Goal: Task Accomplishment & Management: Use online tool/utility

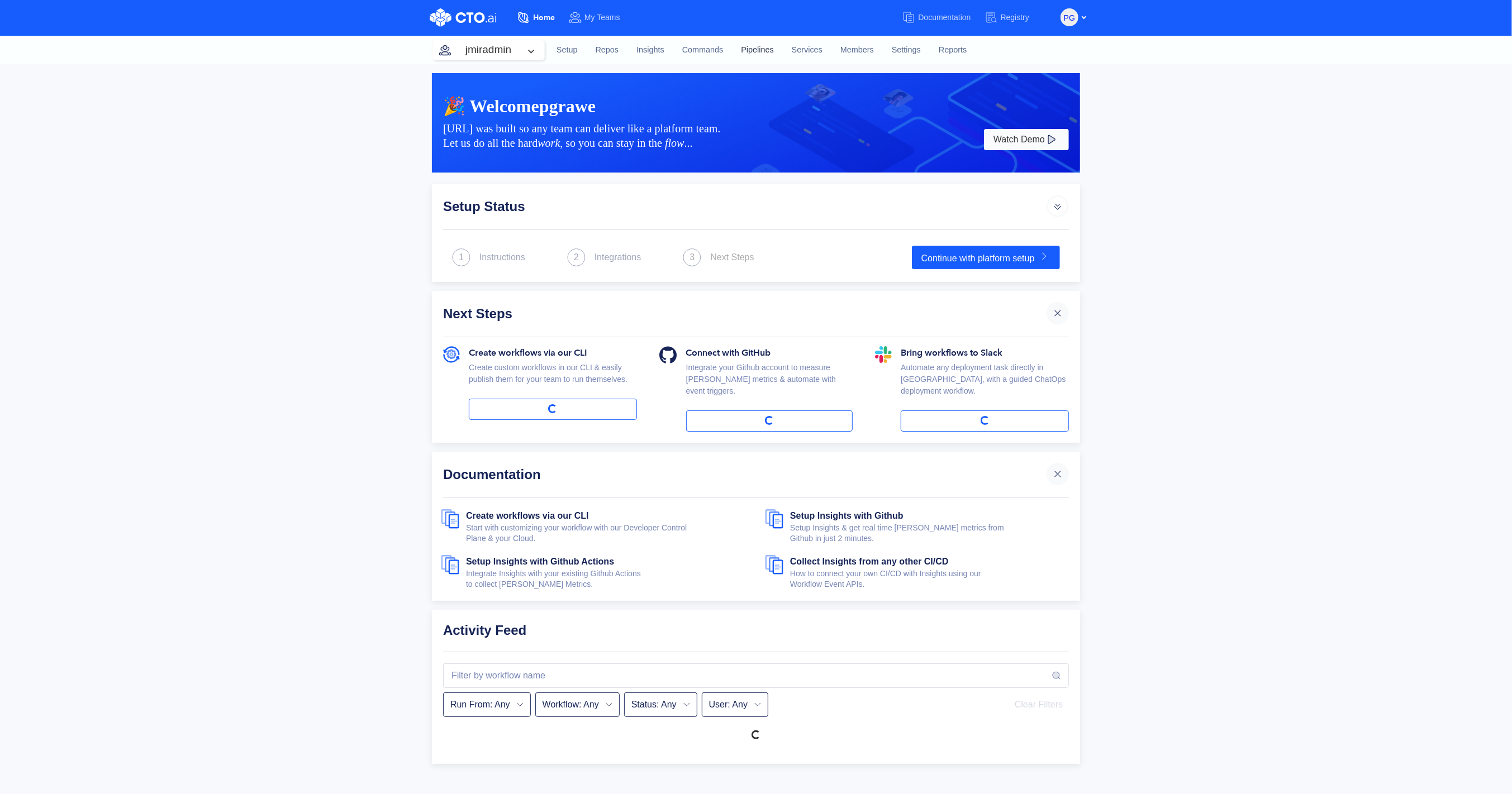
click at [742, 50] on link "Pipelines" at bounding box center [757, 50] width 50 height 30
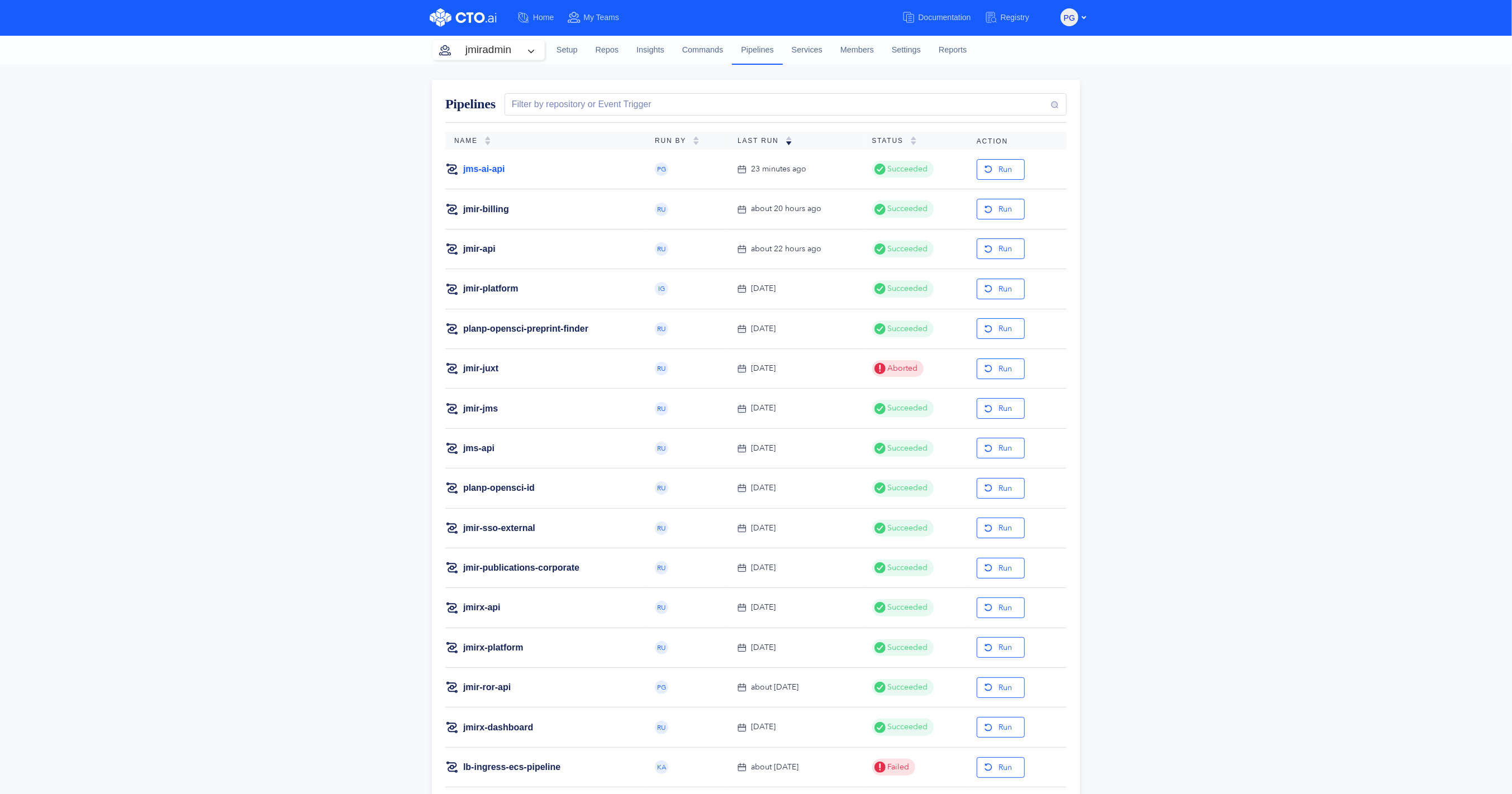
click at [485, 170] on link "jms-ai-api" at bounding box center [484, 169] width 42 height 13
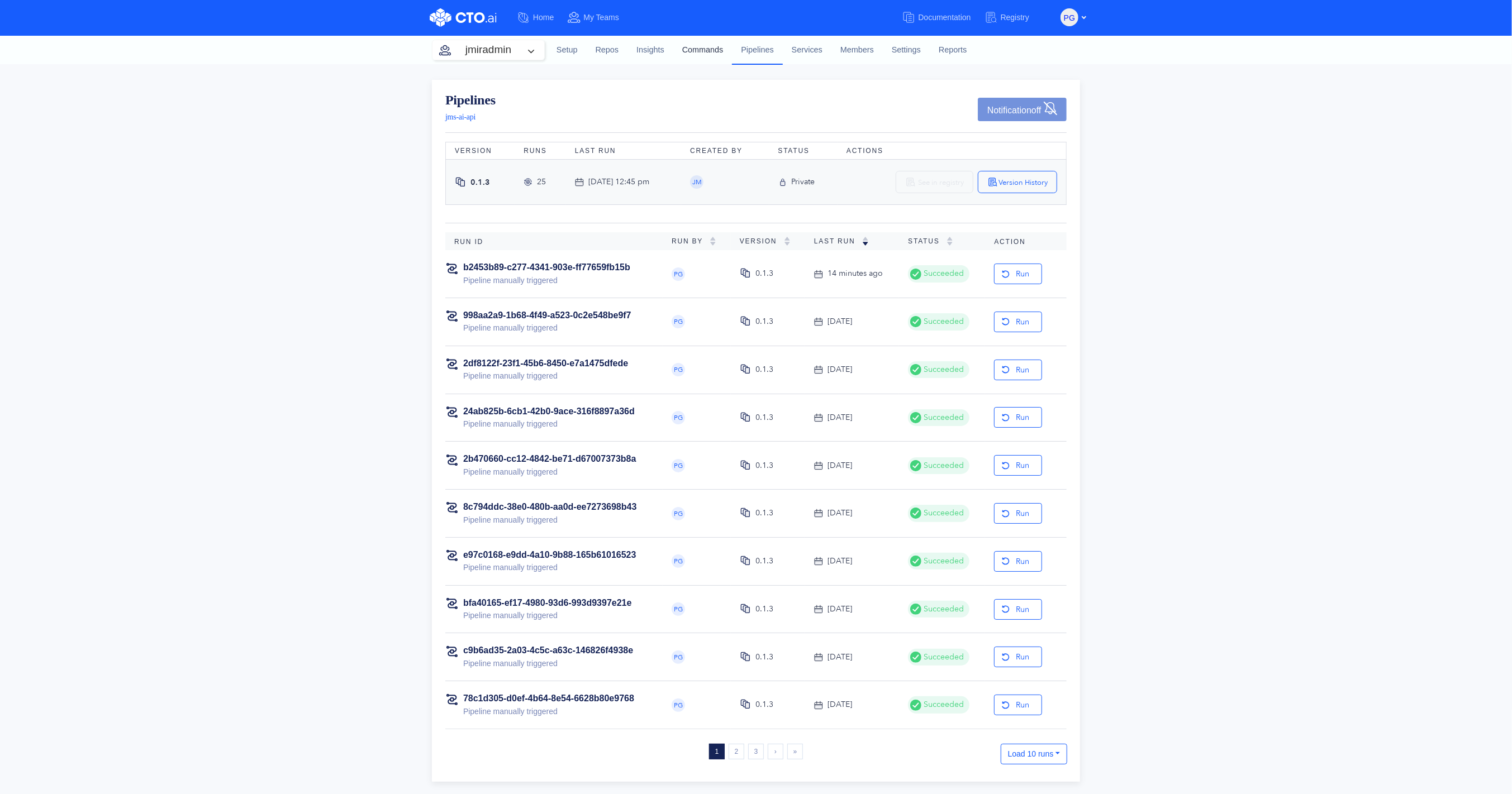
click at [710, 52] on link "Commands" at bounding box center [703, 50] width 59 height 30
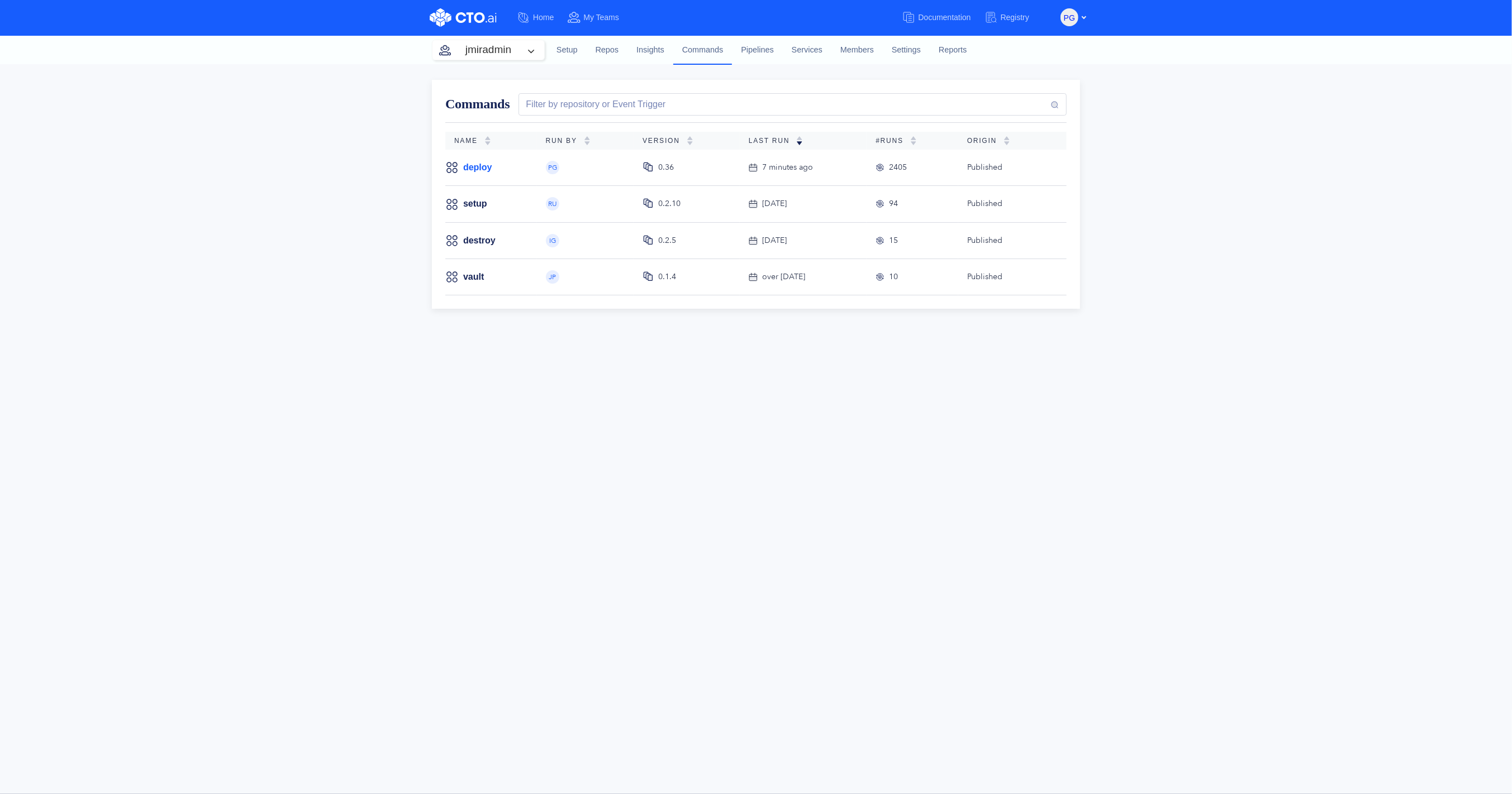
click at [483, 168] on link "deploy" at bounding box center [478, 167] width 29 height 13
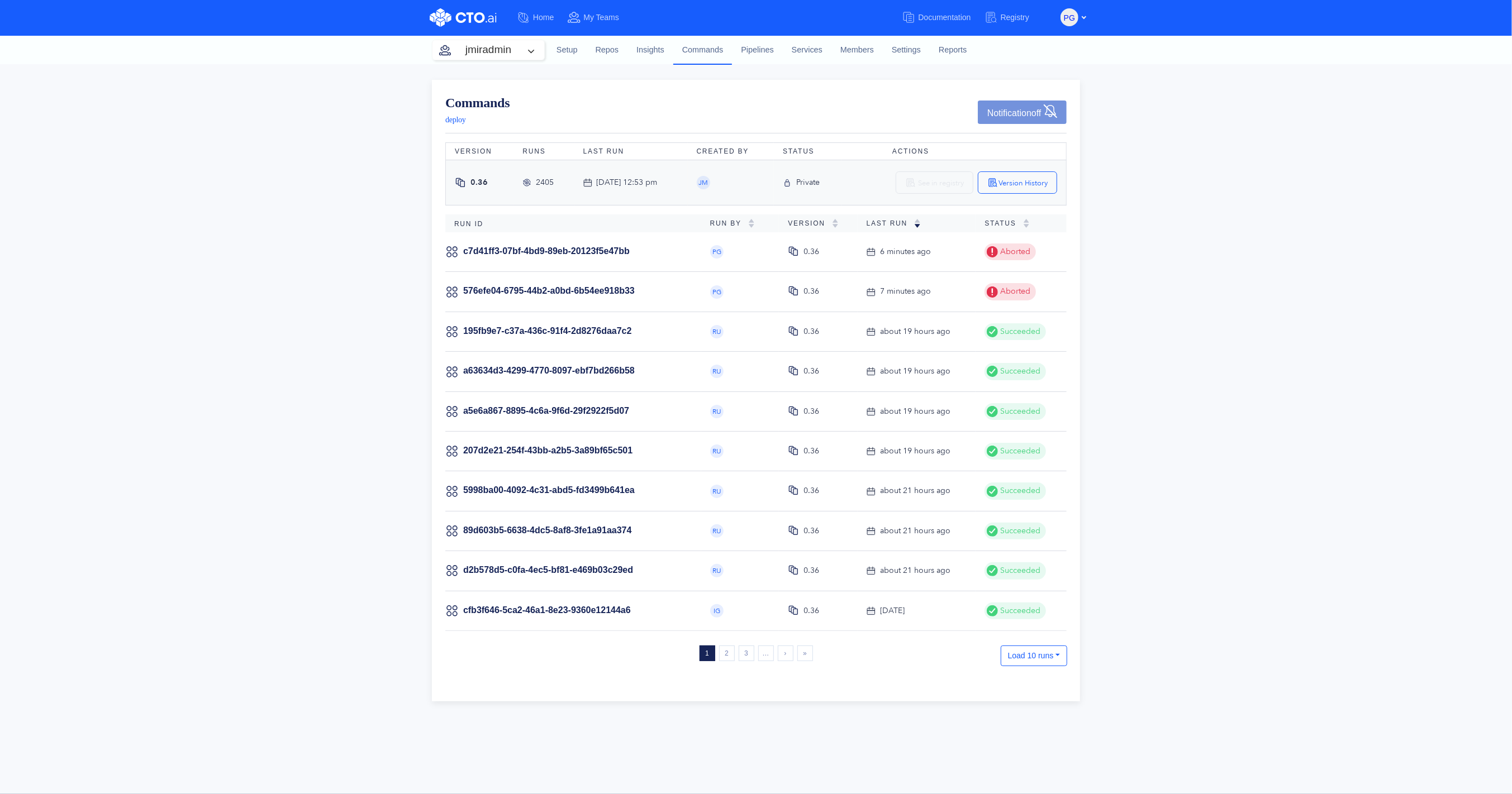
click at [1073, 655] on div "Commands deploy Notification off Version Runs Last Run Created By Status Action…" at bounding box center [756, 390] width 648 height 622
click at [1048, 657] on button "Load 10 runs" at bounding box center [1034, 655] width 66 height 21
click at [1062, 729] on div "Load 50 runs" at bounding box center [1045, 732] width 44 height 13
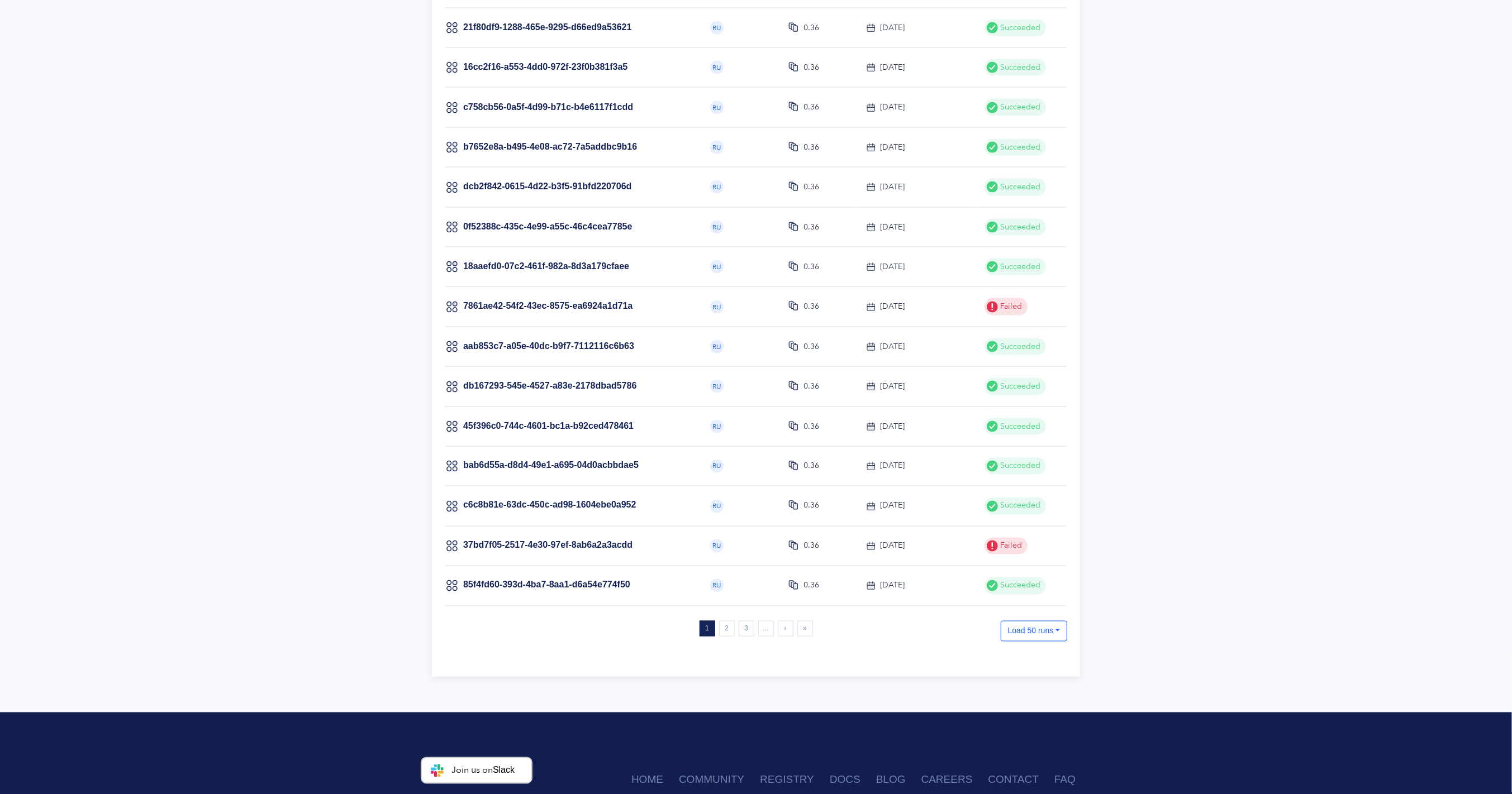
scroll to position [1697, 0]
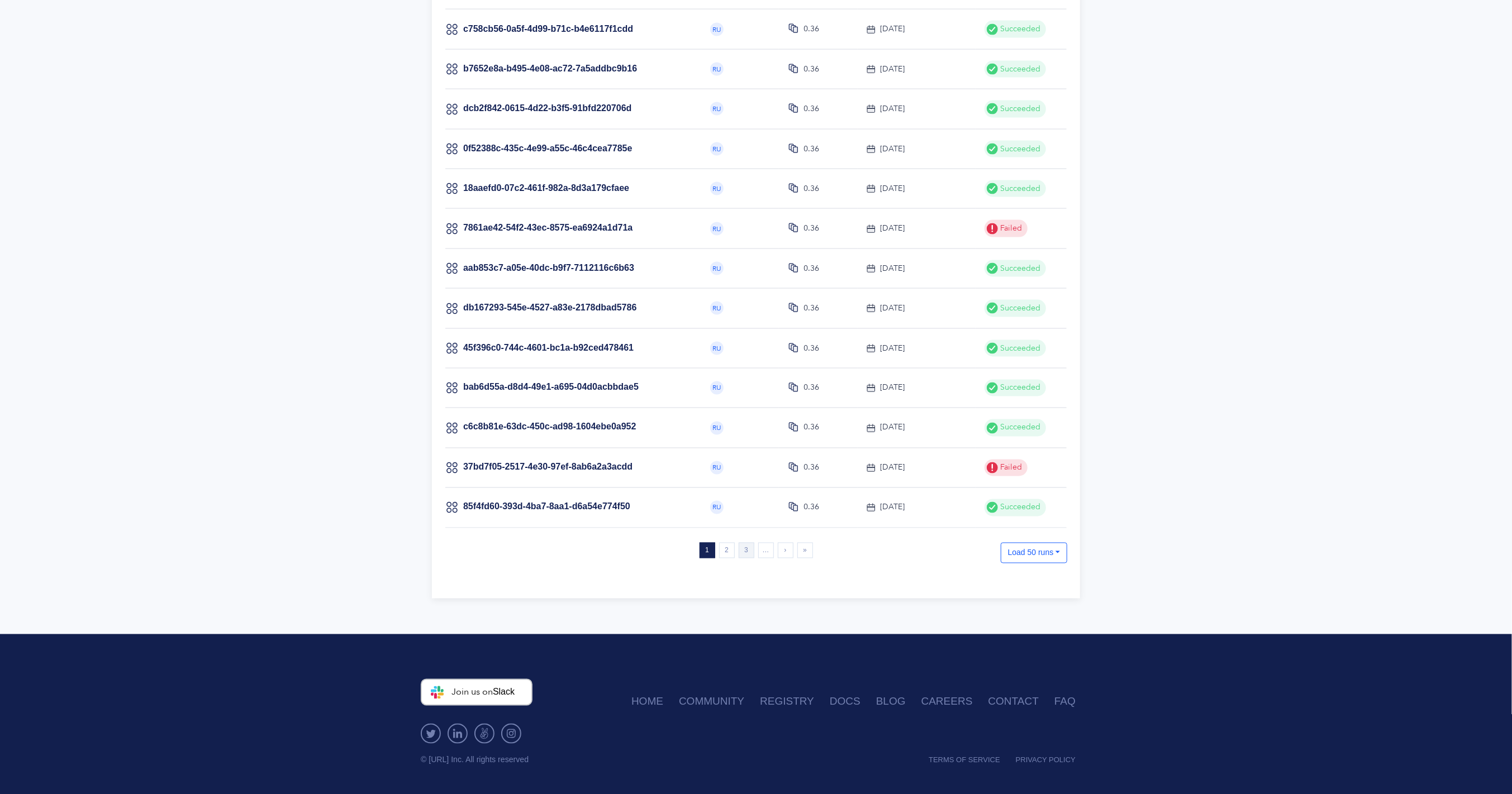
click at [749, 549] on link "3" at bounding box center [747, 551] width 16 height 16
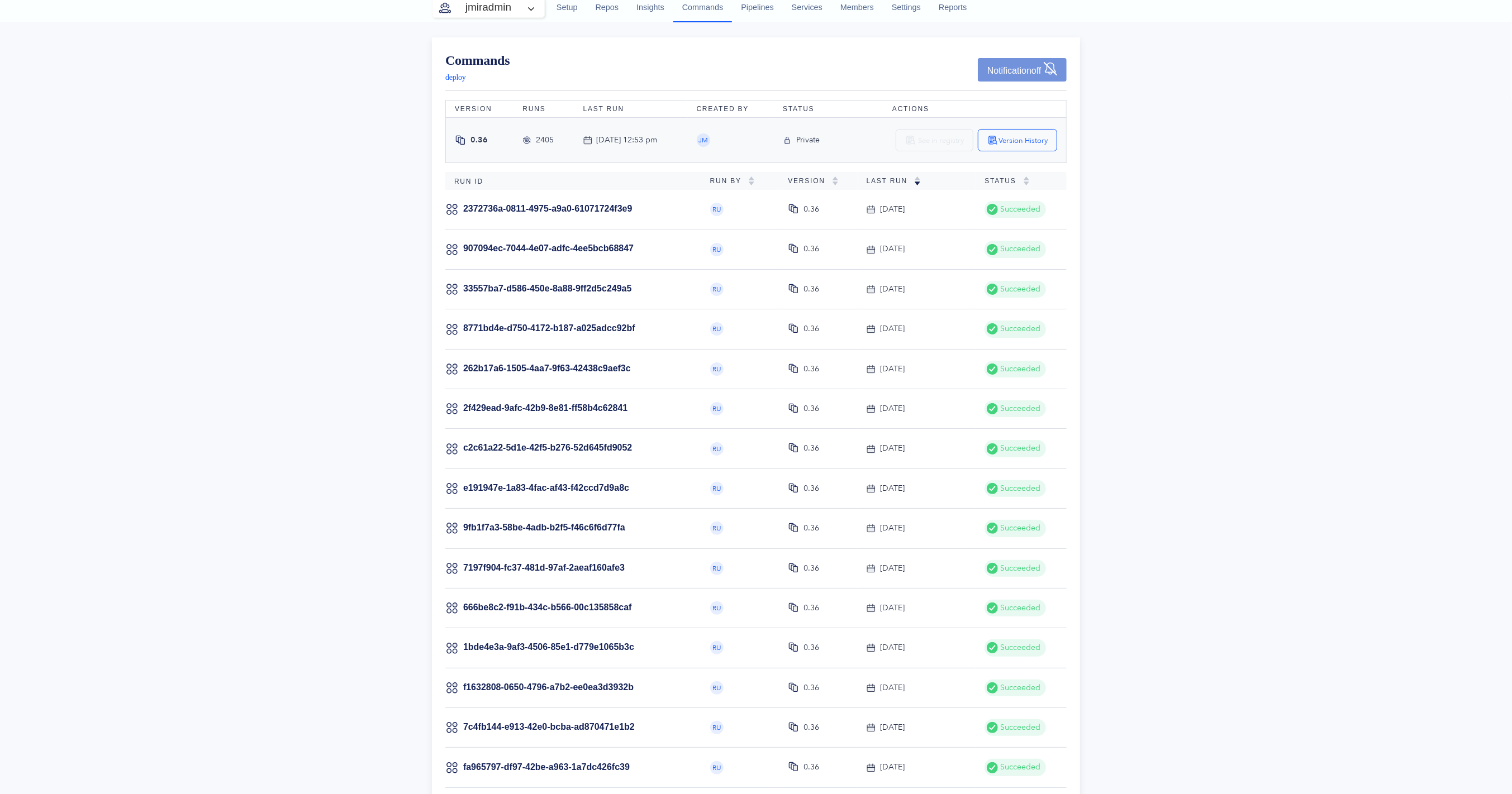
scroll to position [0, 0]
